Goal: Check status: Check status

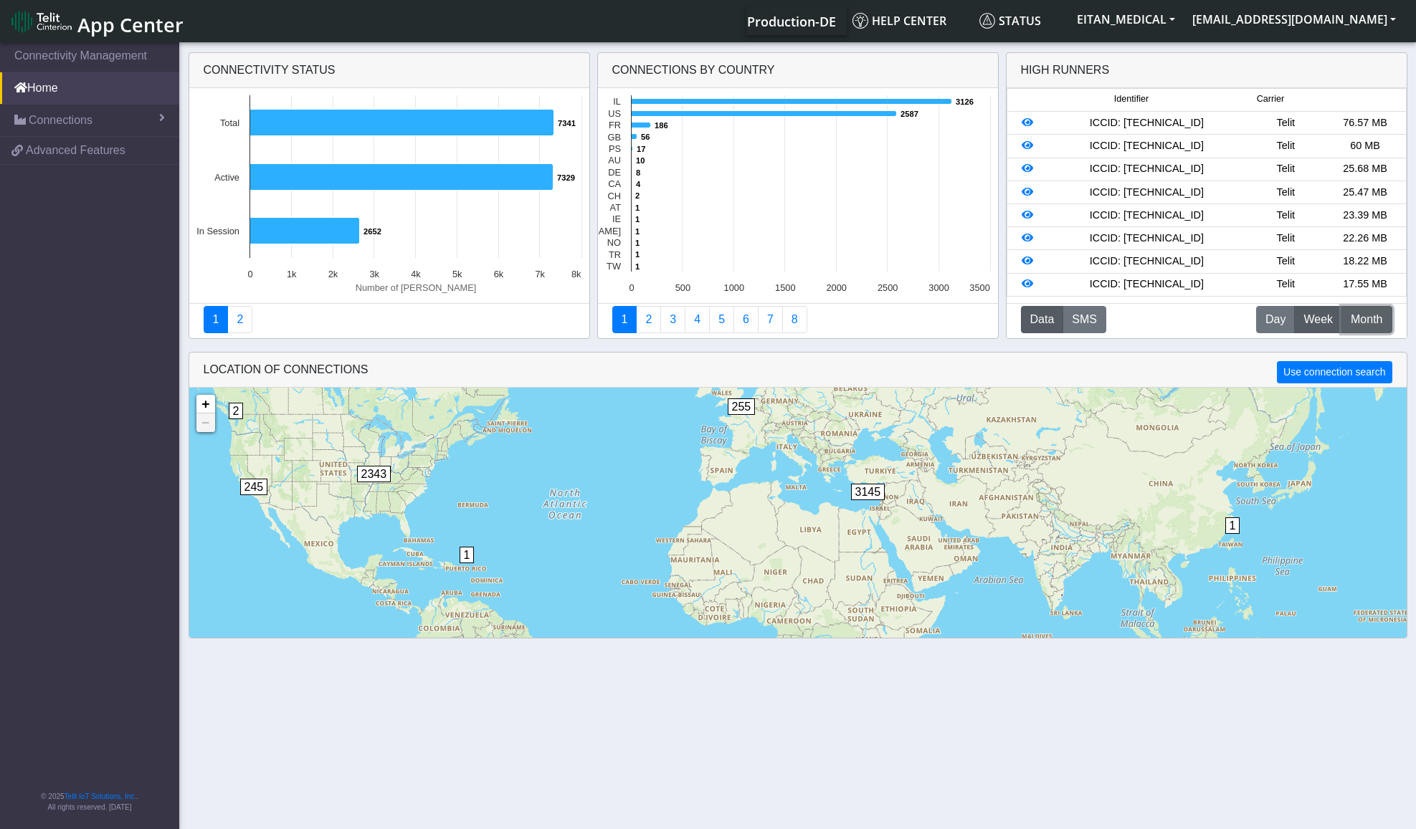
click at [1386, 318] on button "M Month" at bounding box center [1366, 319] width 50 height 27
click at [1027, 122] on icon at bounding box center [1027, 123] width 11 height 10
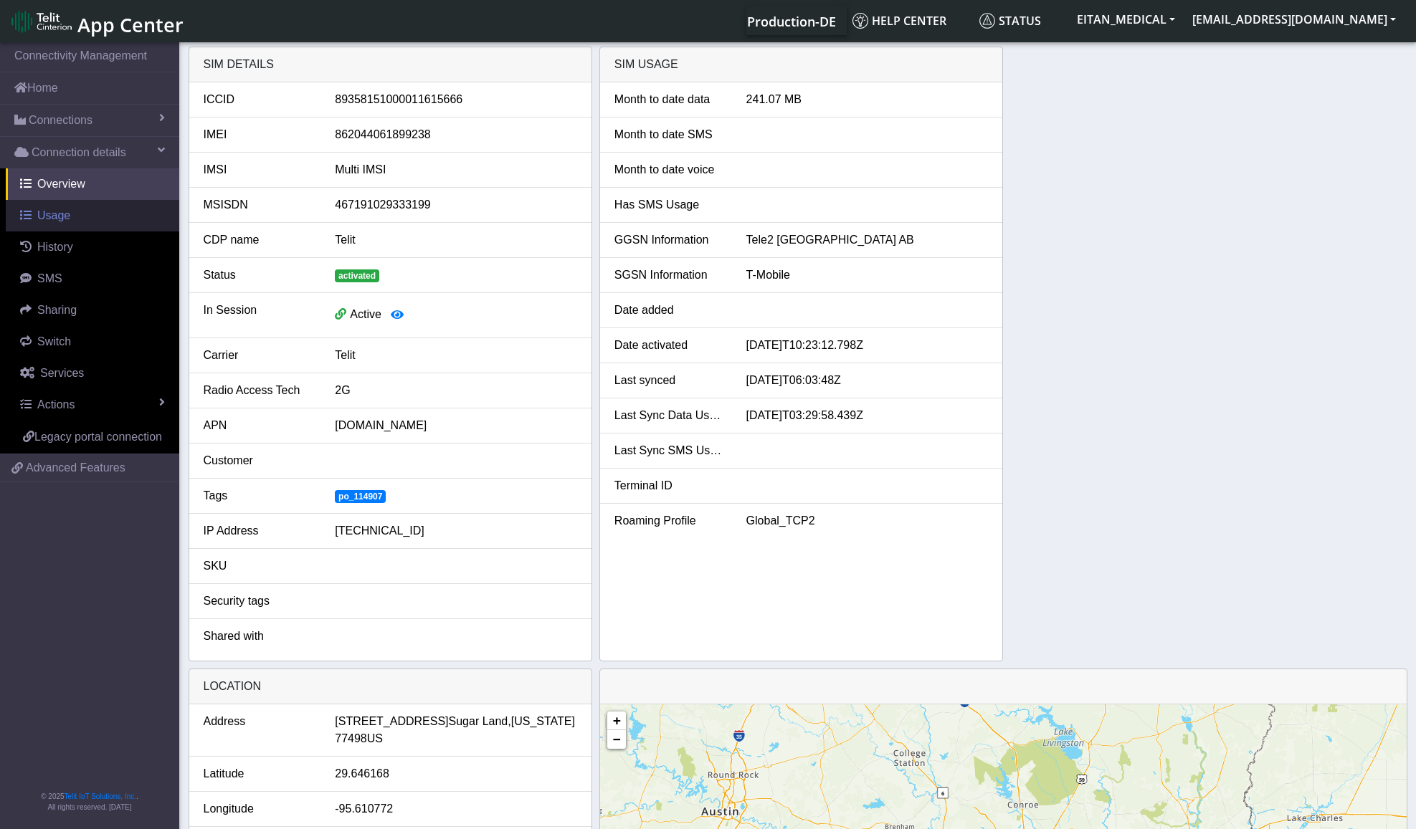
click at [70, 219] on link "Usage" at bounding box center [92, 216] width 173 height 32
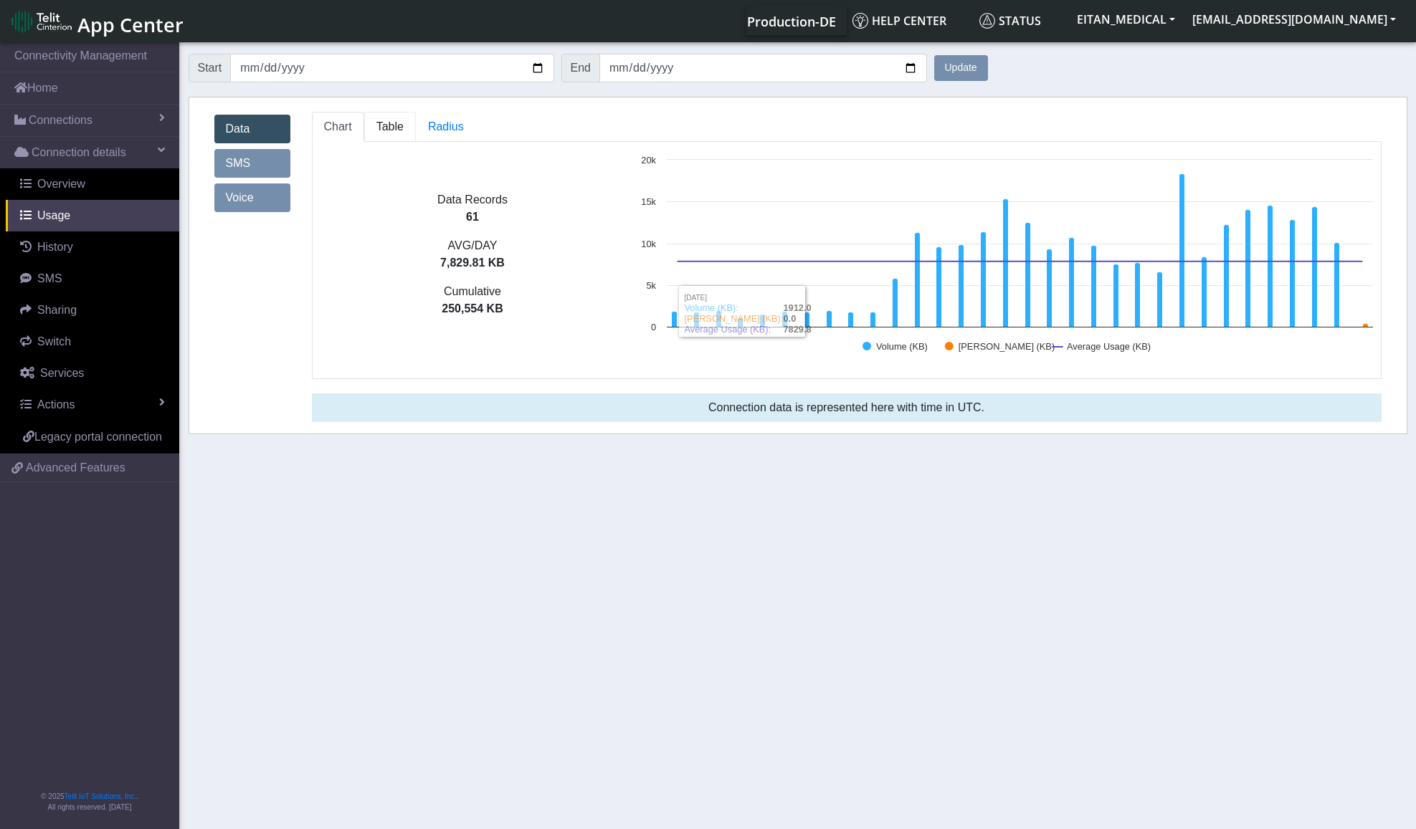
click at [400, 129] on span "Table" at bounding box center [389, 126] width 27 height 12
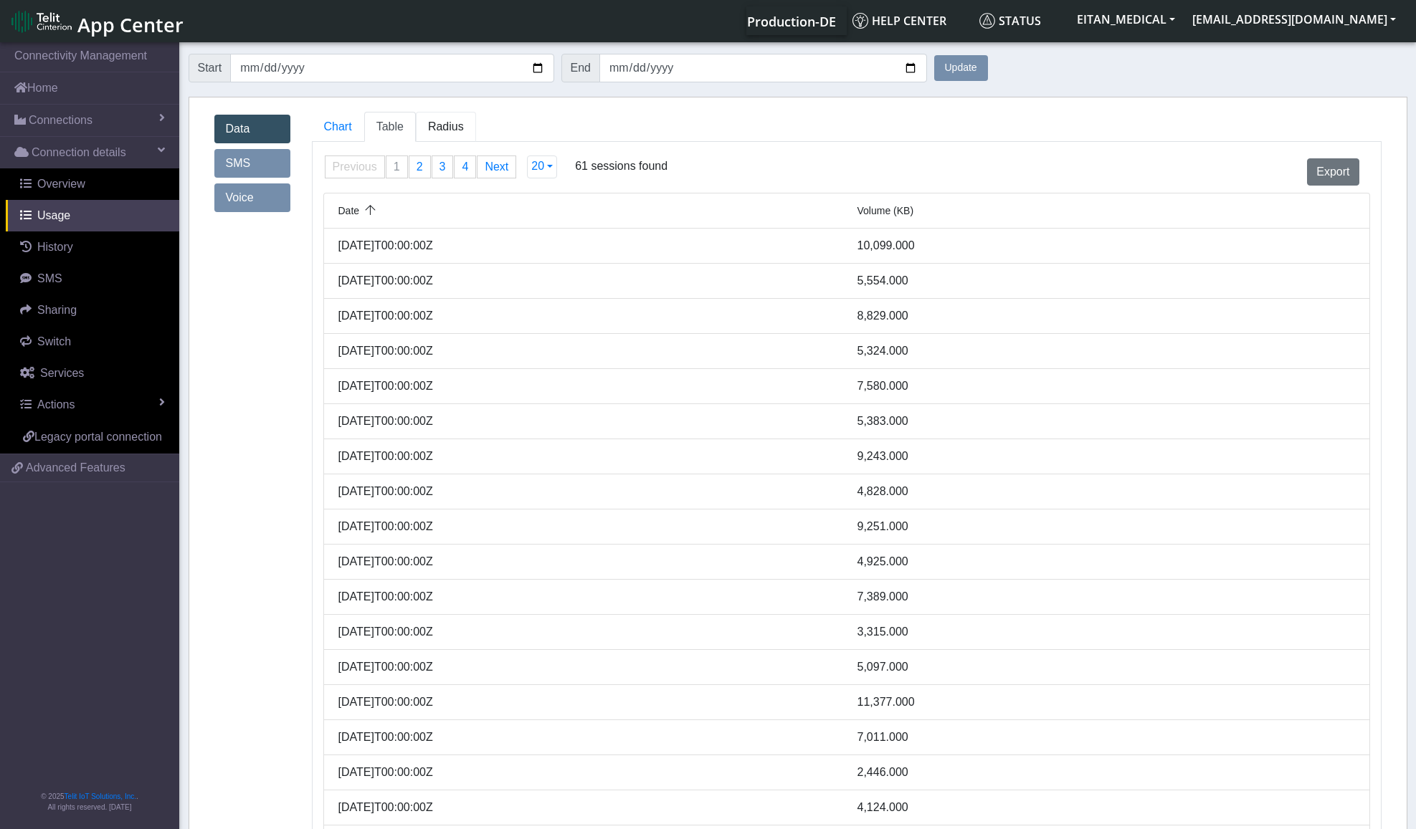
click at [456, 123] on span "Radius" at bounding box center [446, 126] width 36 height 12
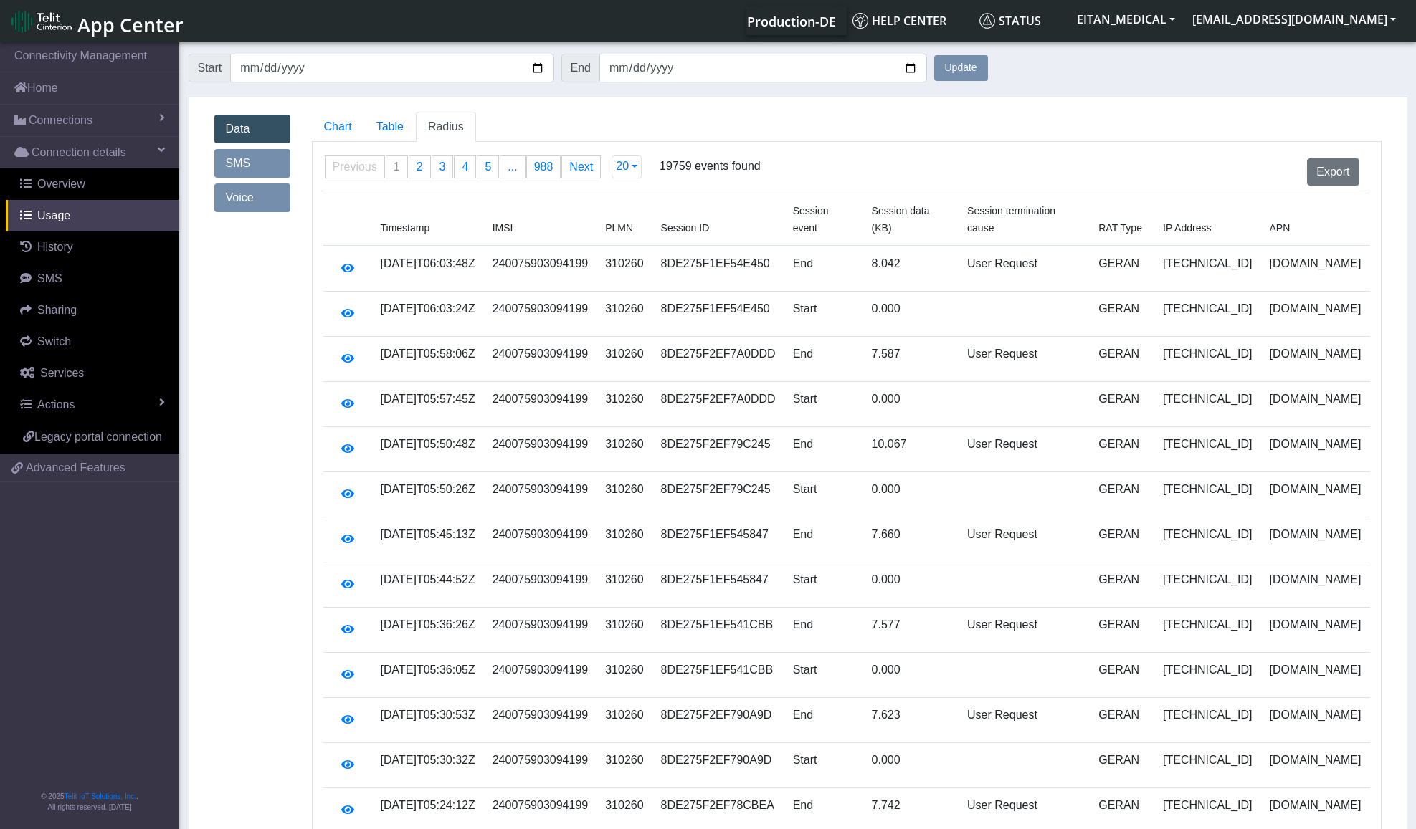
click at [242, 154] on link "SMS" at bounding box center [252, 163] width 76 height 29
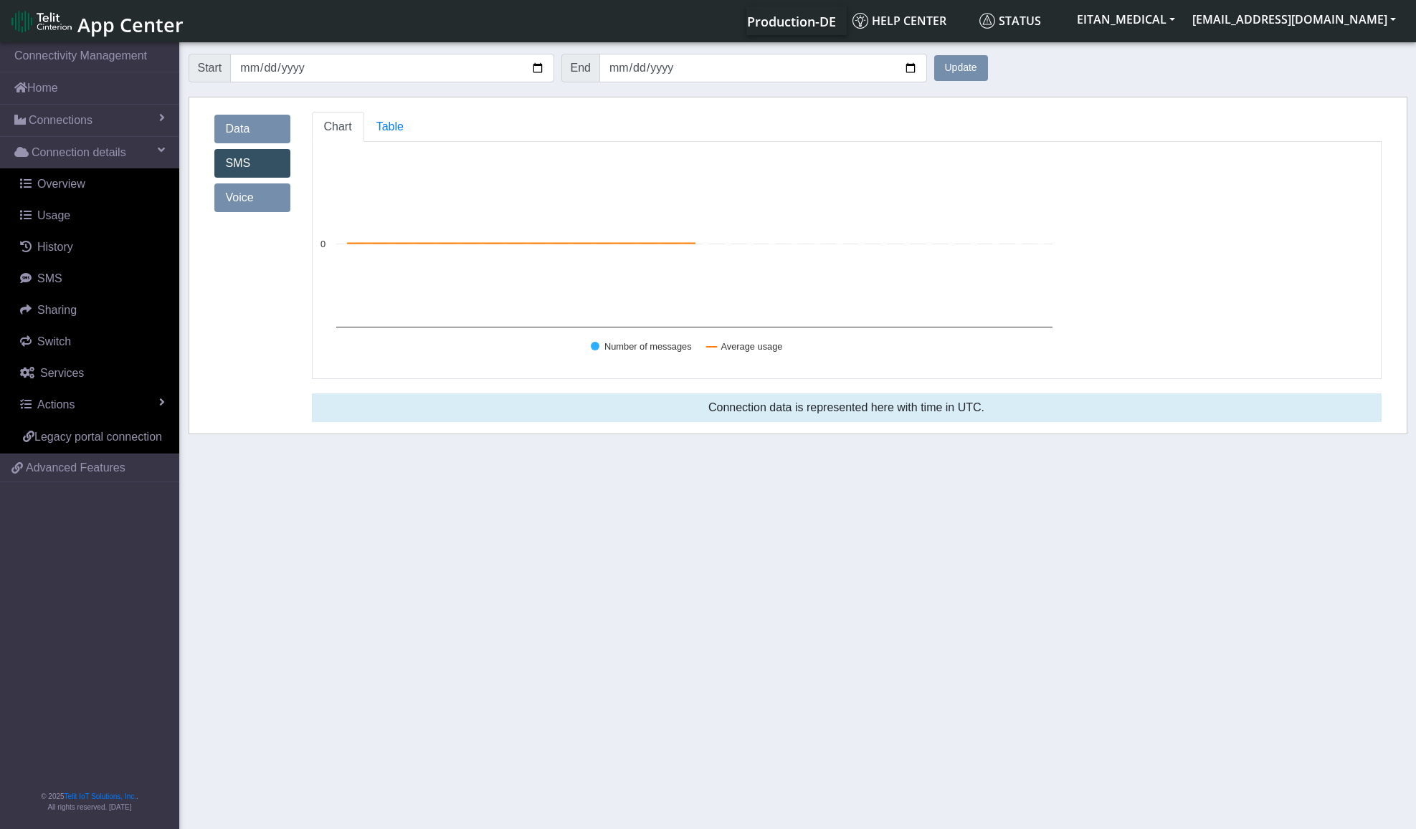
click at [249, 206] on link "Voice" at bounding box center [252, 198] width 76 height 29
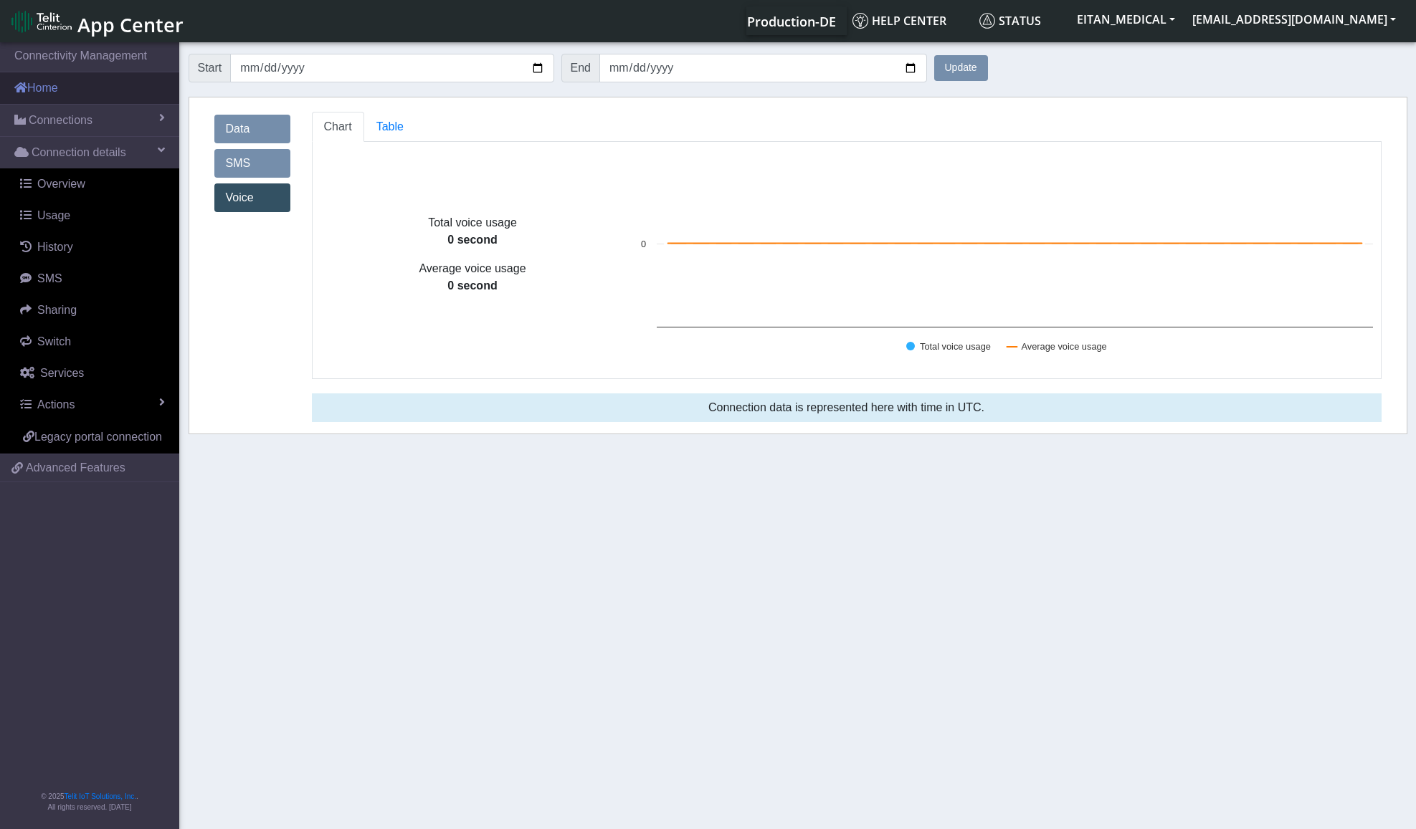
click at [49, 95] on link "Home" at bounding box center [89, 88] width 179 height 32
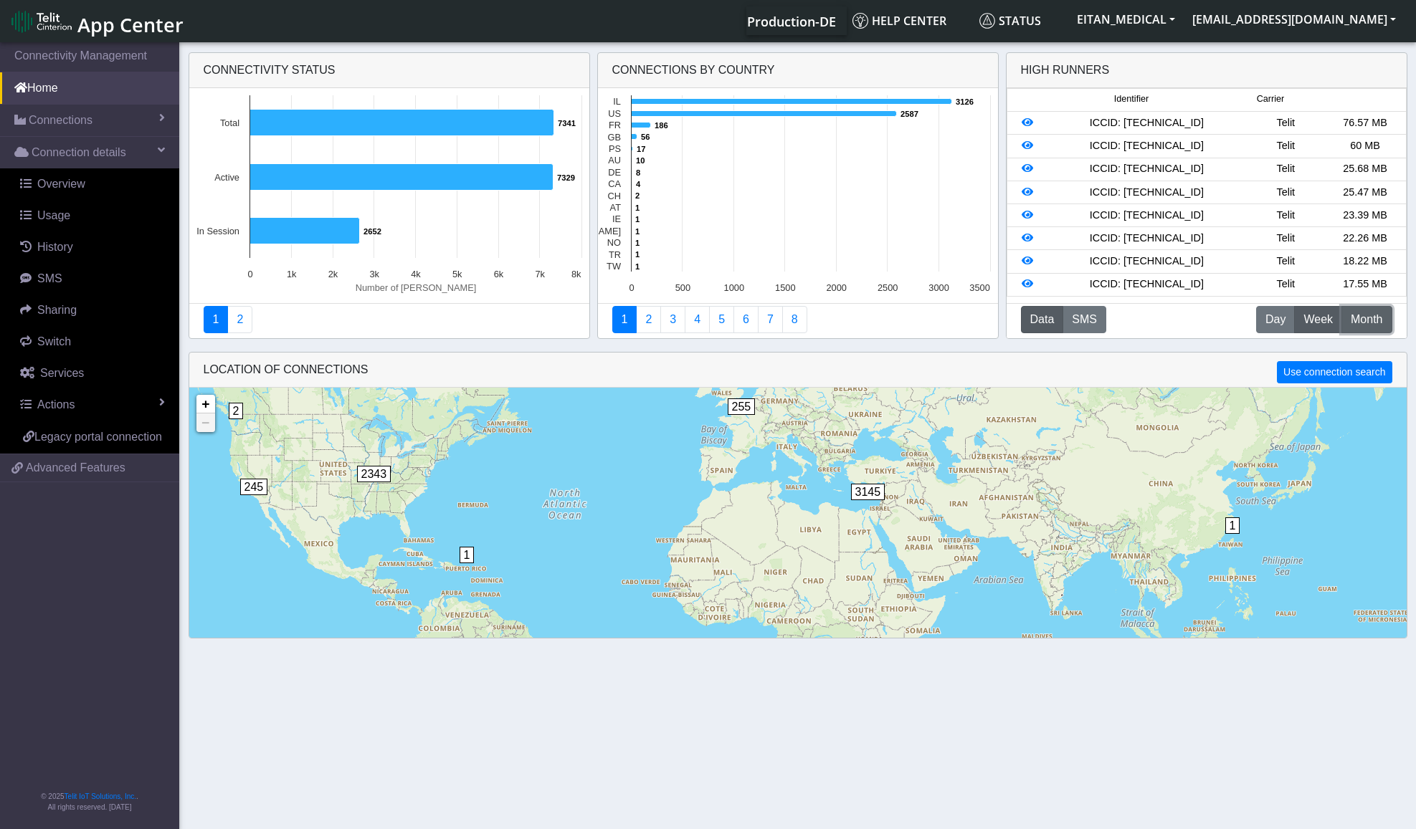
click at [1353, 315] on span "Month" at bounding box center [1367, 319] width 32 height 17
click at [1062, 313] on button "SMS" at bounding box center [1084, 319] width 44 height 27
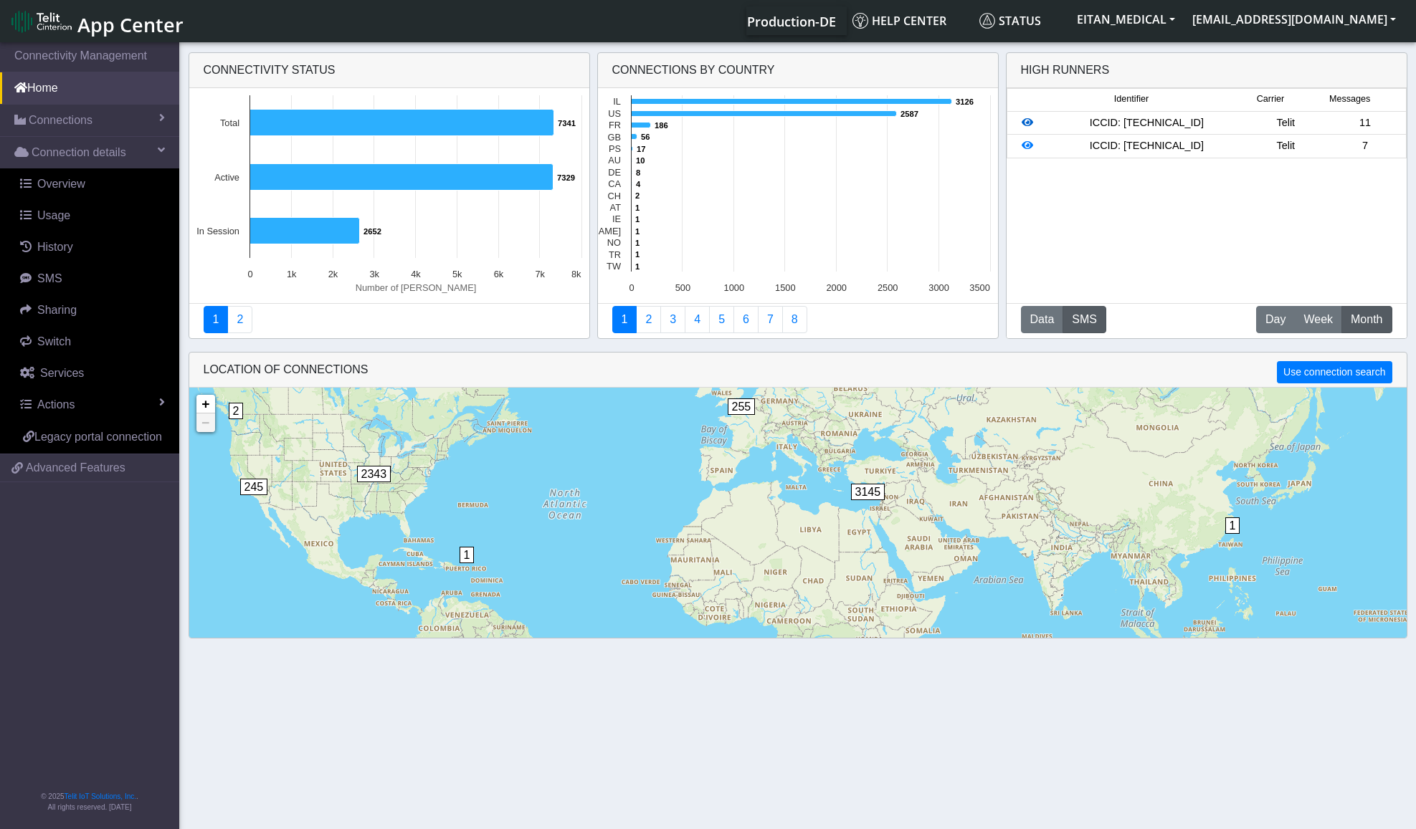
click at [1029, 127] on icon at bounding box center [1027, 123] width 11 height 10
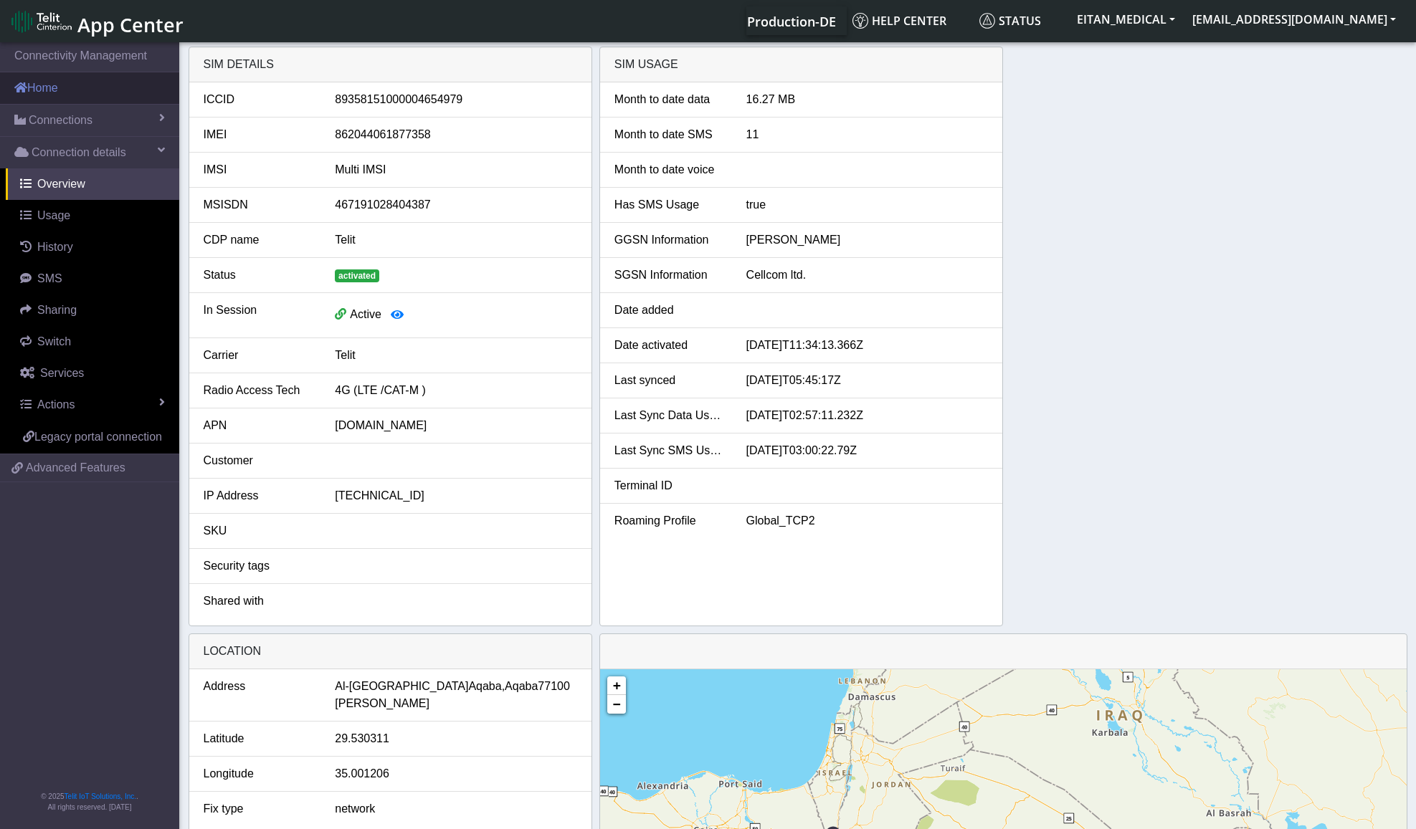
click at [62, 95] on link "Home" at bounding box center [89, 88] width 179 height 32
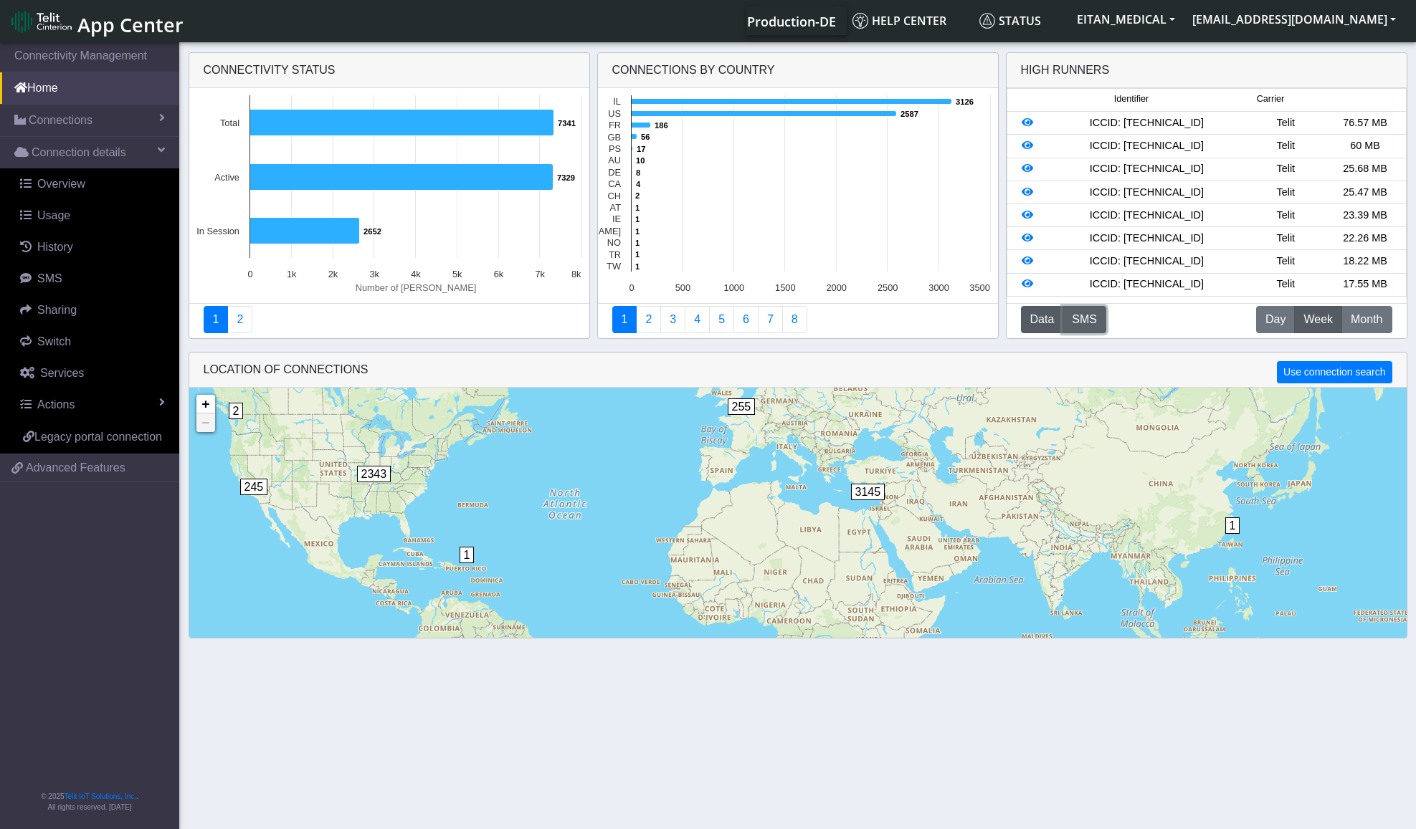
click at [1085, 323] on button "SMS" at bounding box center [1084, 319] width 44 height 27
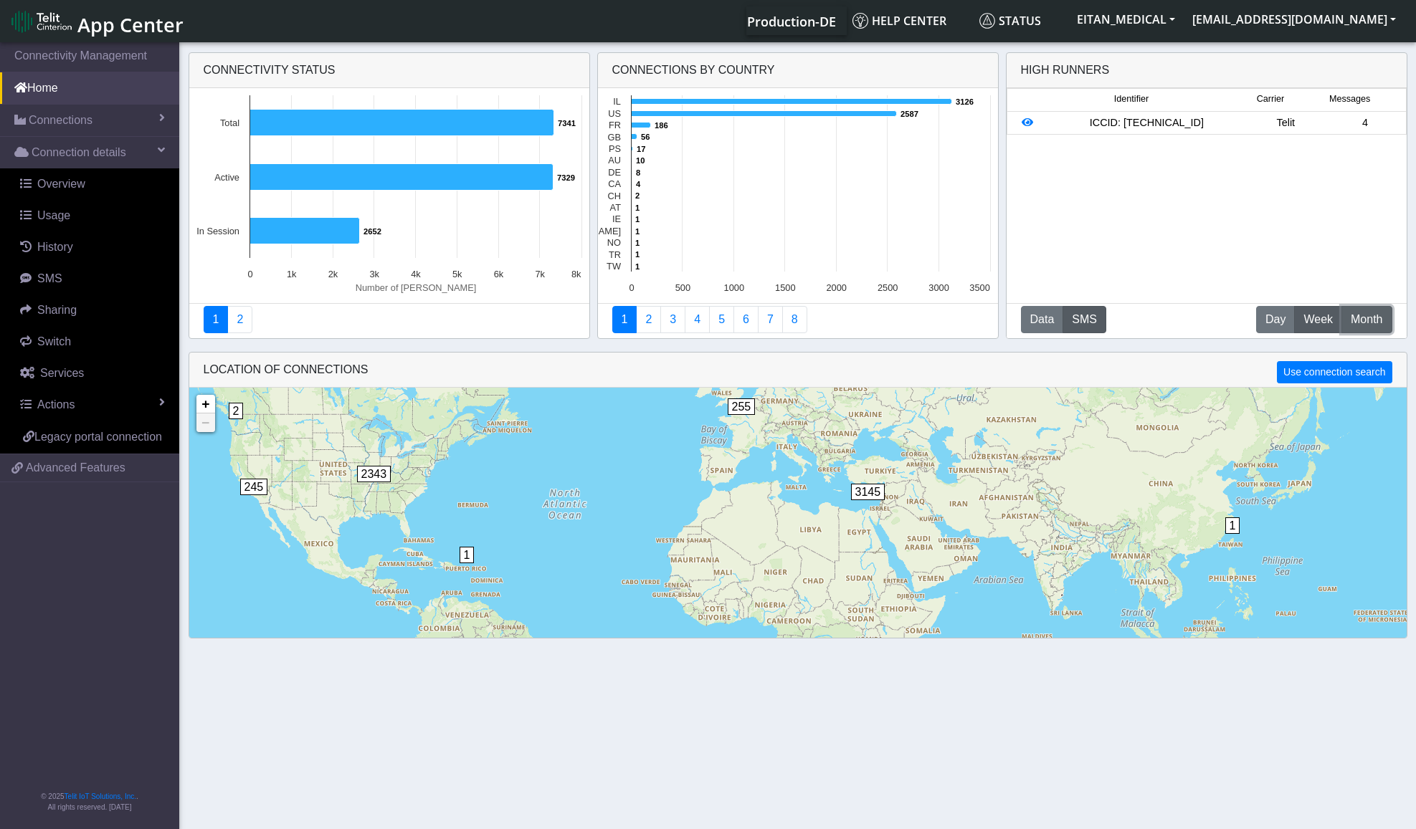
click at [1366, 319] on span "Month" at bounding box center [1367, 319] width 32 height 17
click at [1030, 148] on icon at bounding box center [1027, 146] width 11 height 10
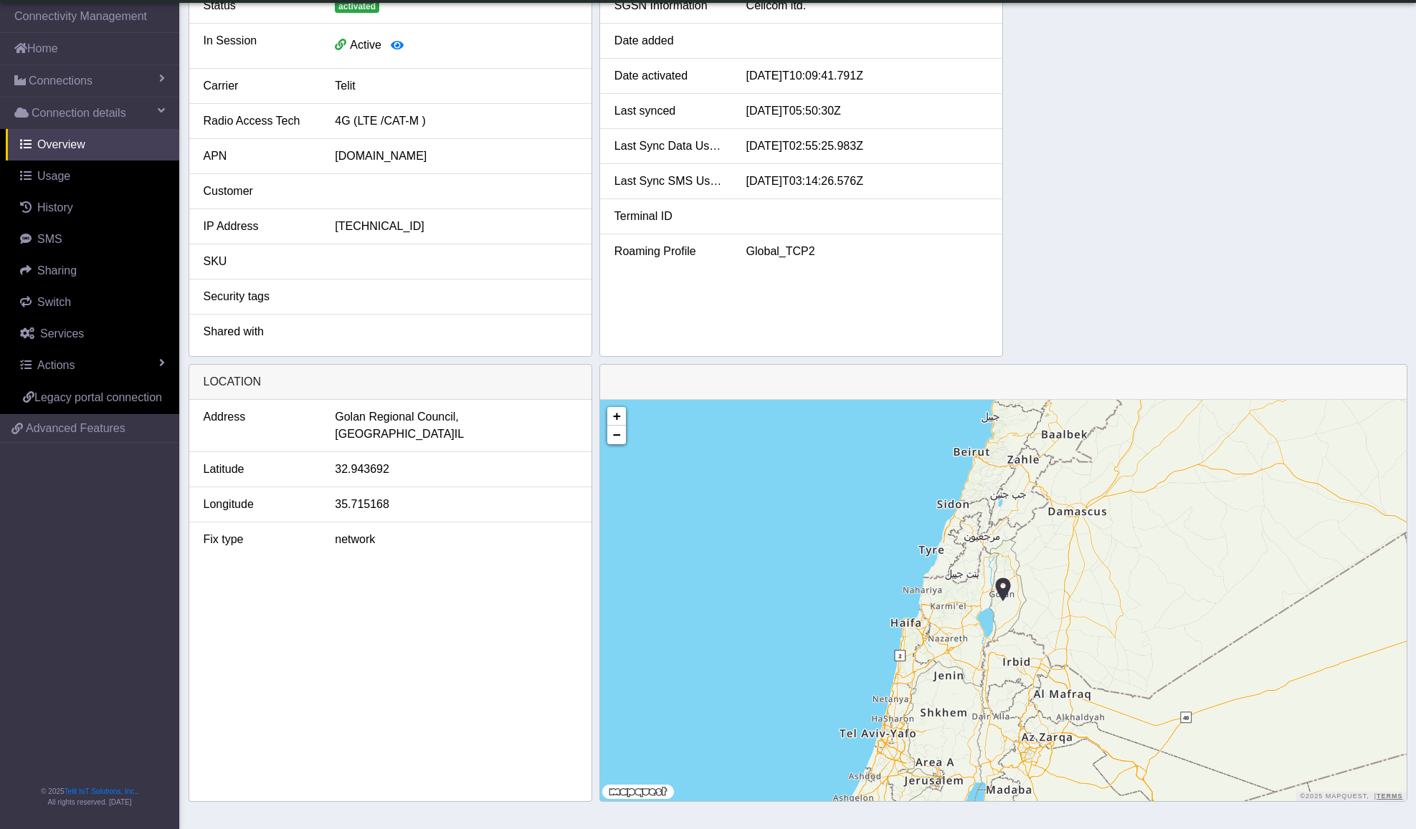
scroll to position [234, 0]
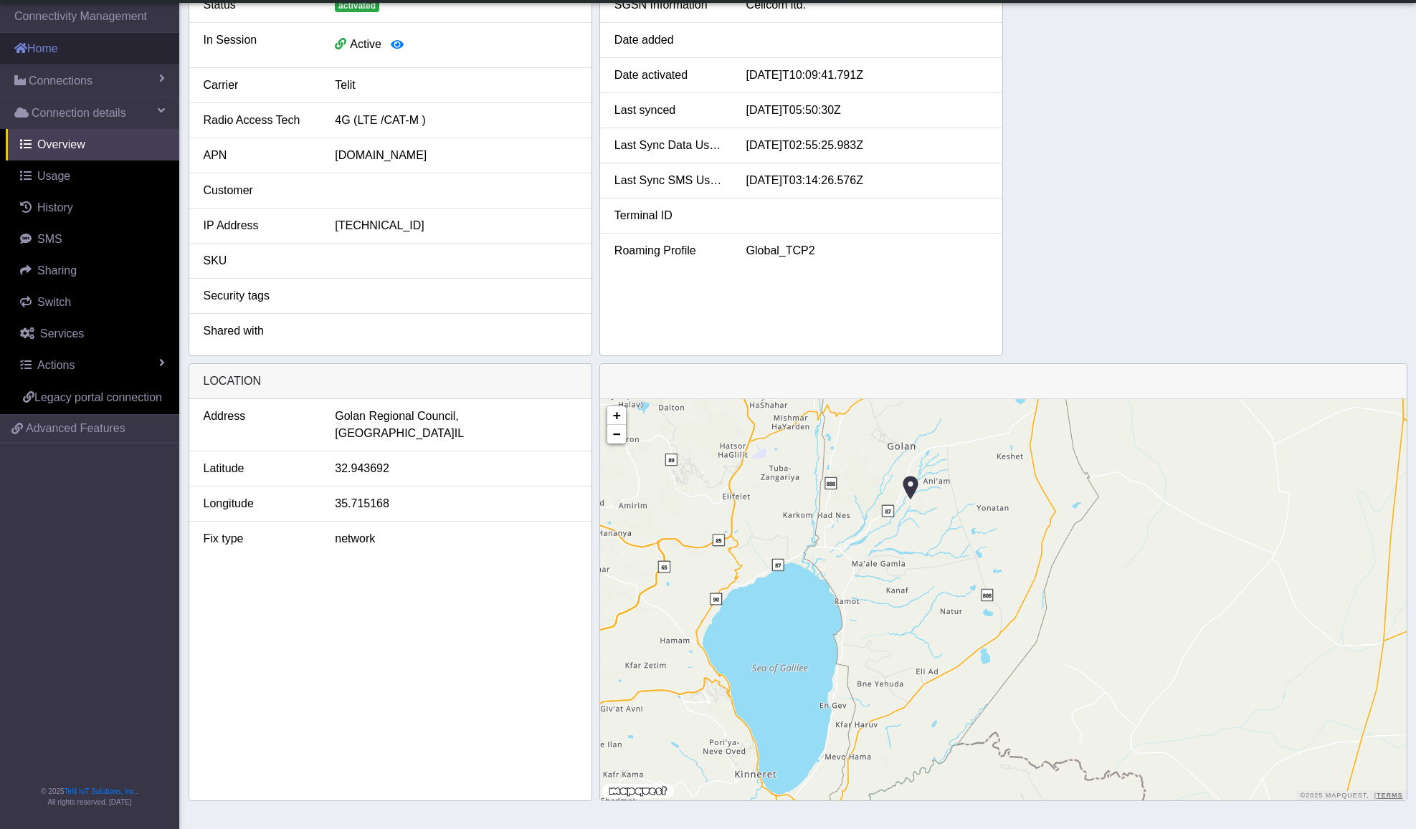
click at [52, 58] on link "Home" at bounding box center [89, 49] width 179 height 32
